Goal: Use online tool/utility: Utilize a website feature to perform a specific function

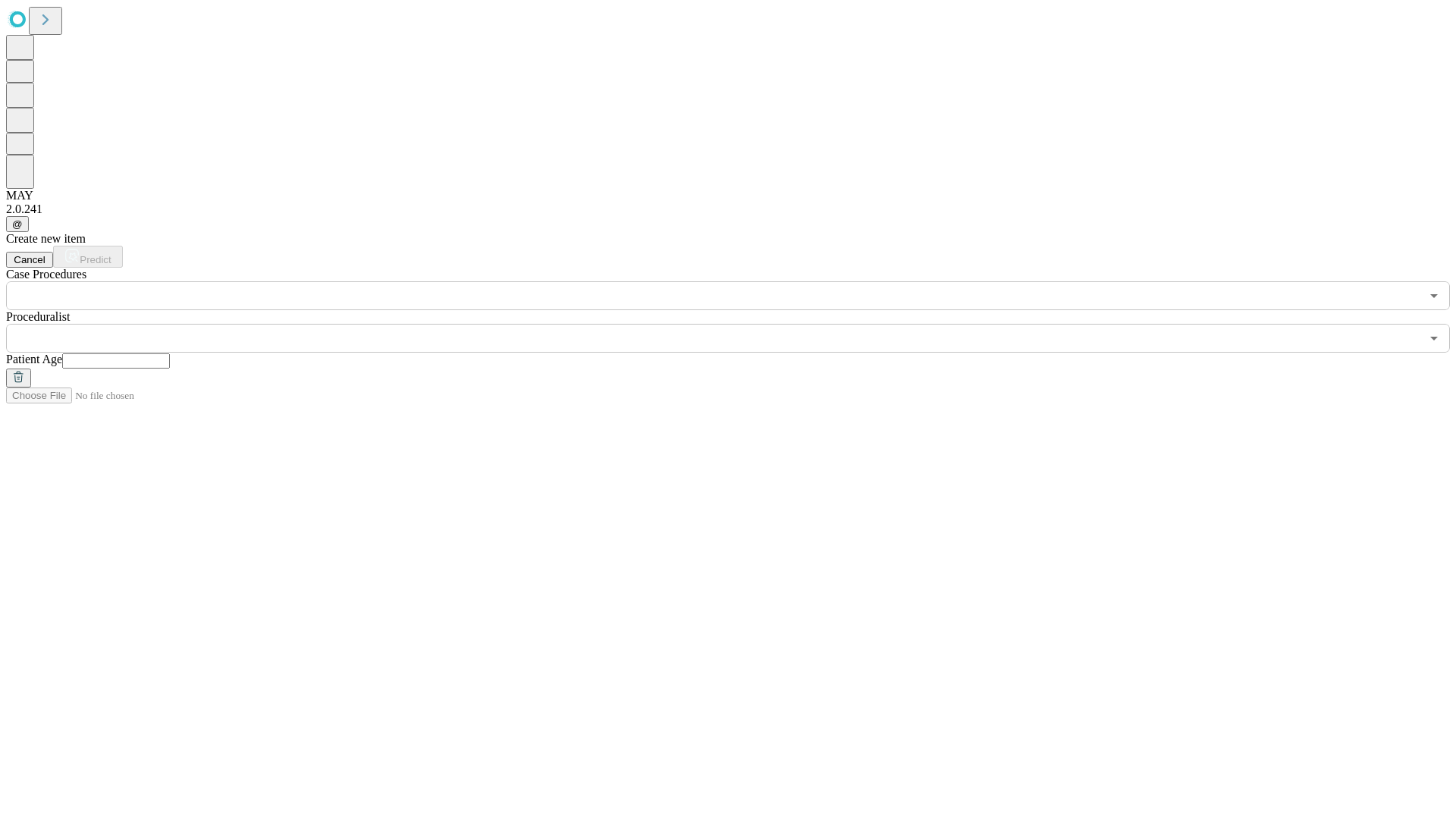
click at [170, 353] on input "text" at bounding box center [116, 360] width 108 height 15
type input "**"
click at [738, 324] on input "text" at bounding box center [713, 338] width 1414 height 29
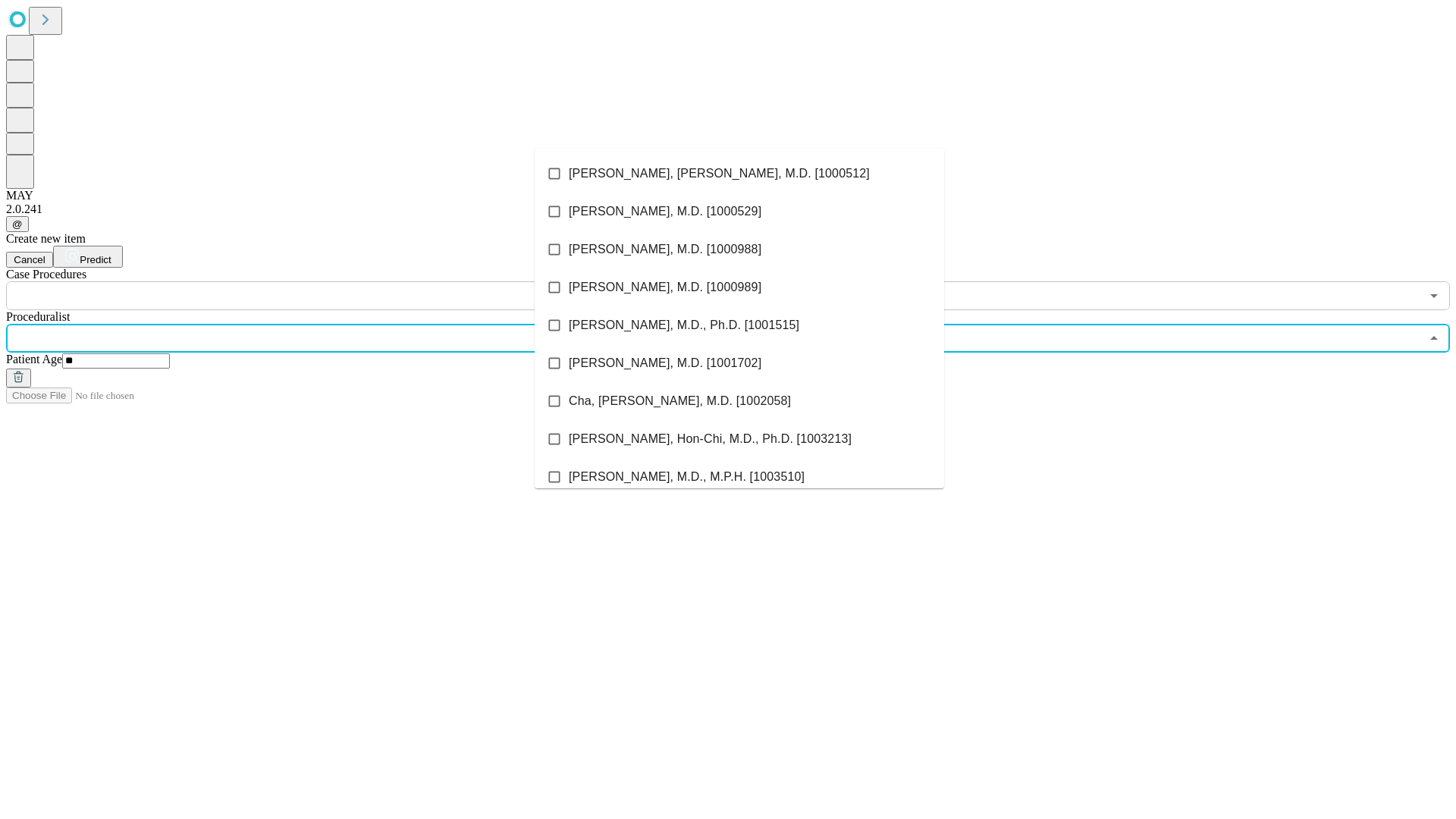
click at [739, 174] on li "[PERSON_NAME], [PERSON_NAME], M.D. [1000512]" at bounding box center [738, 174] width 409 height 38
click at [318, 281] on input "text" at bounding box center [713, 295] width 1414 height 29
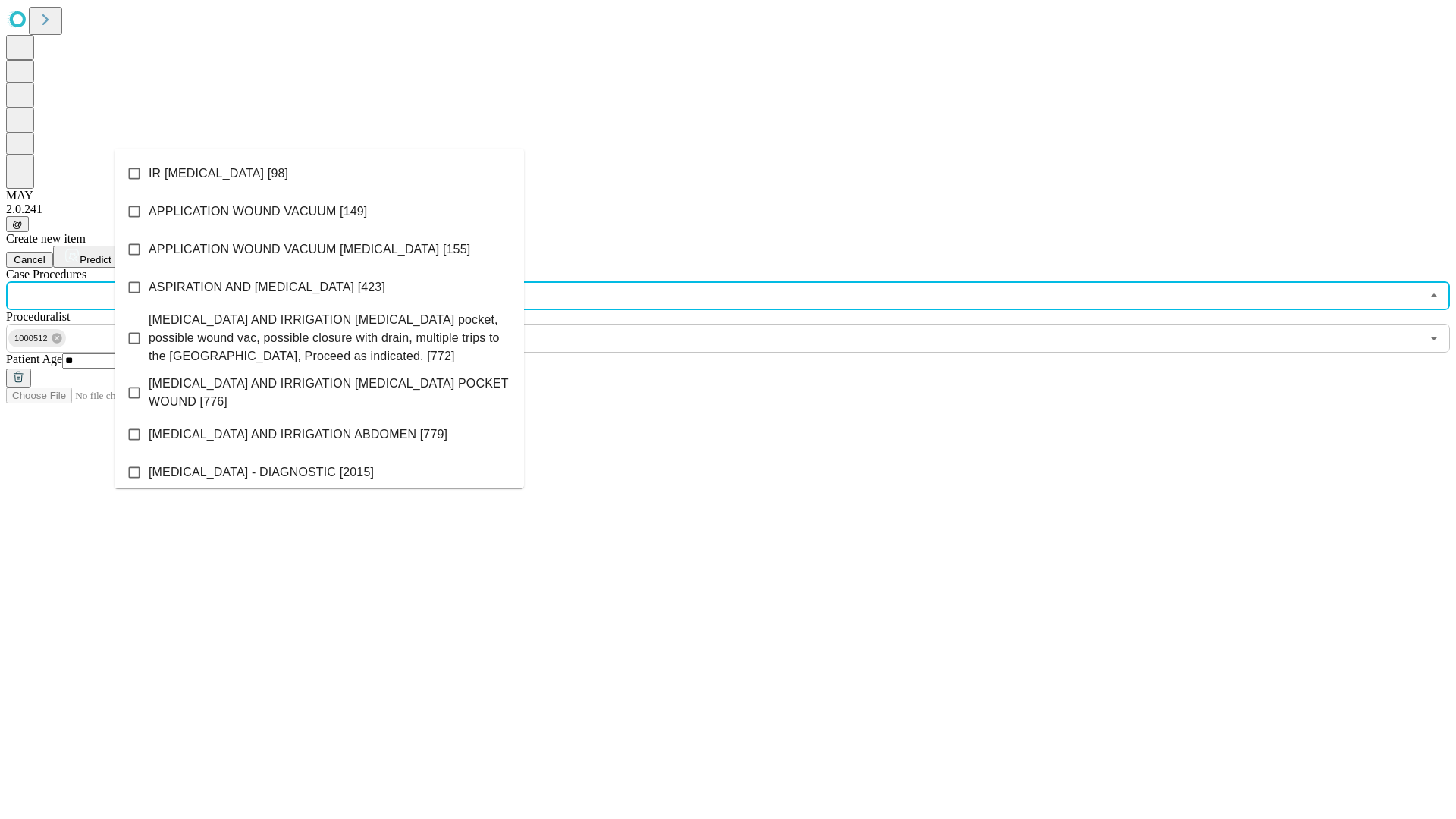
click at [319, 174] on li "IR [MEDICAL_DATA] [98]" at bounding box center [318, 174] width 409 height 38
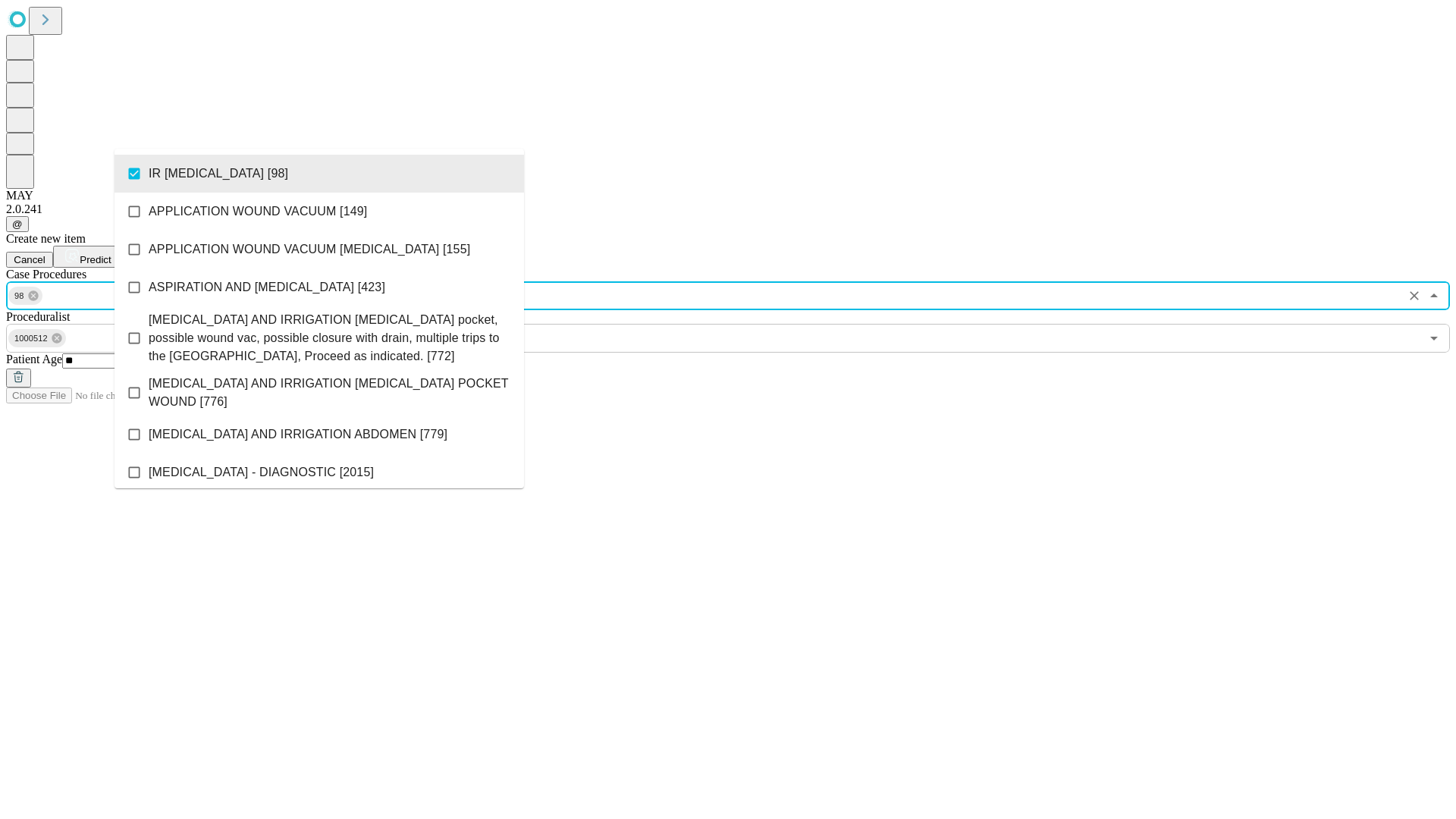
click at [111, 254] on span "Predict" at bounding box center [95, 259] width 31 height 11
